Goal: Task Accomplishment & Management: Manage account settings

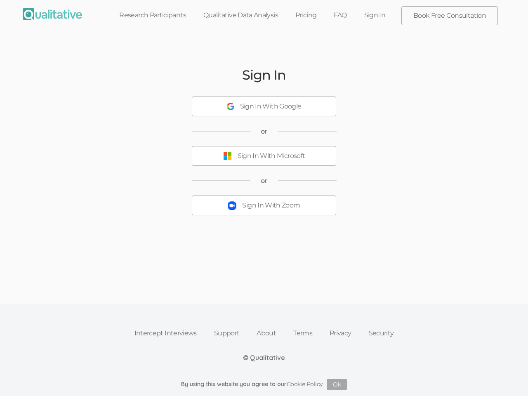
click at [264, 198] on button "Sign In With Zoom" at bounding box center [264, 205] width 144 height 20
click at [264, 106] on div "Sign In With Google" at bounding box center [270, 106] width 61 height 9
click at [264, 156] on div "Sign In With Microsoft" at bounding box center [271, 155] width 68 height 9
click at [264, 205] on div "Sign In With Zoom" at bounding box center [271, 205] width 58 height 9
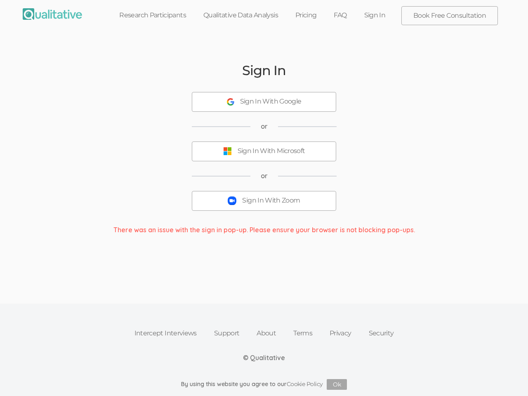
click at [337, 384] on button "Ok" at bounding box center [336, 384] width 20 height 11
